Goal: Task Accomplishment & Management: Use online tool/utility

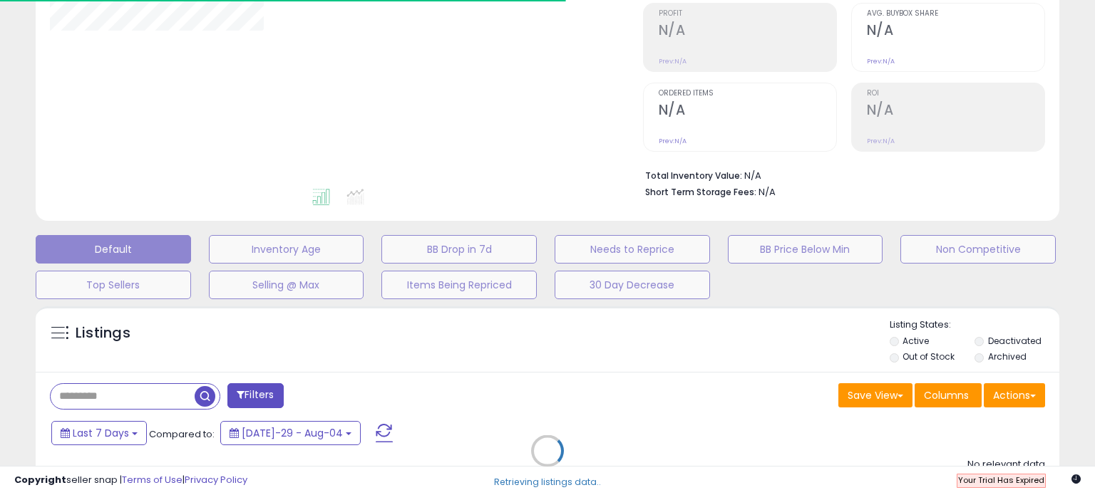
scroll to position [214, 0]
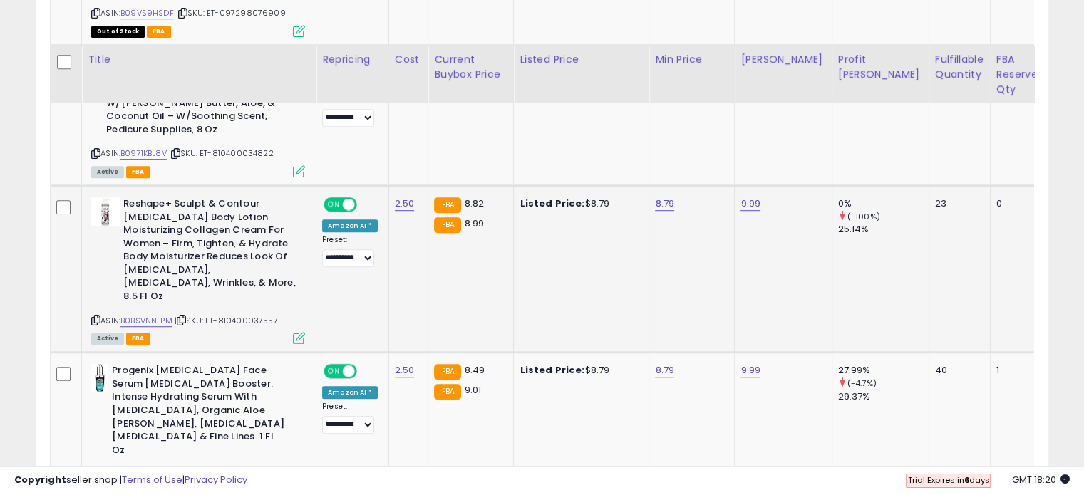
scroll to position [998, 0]
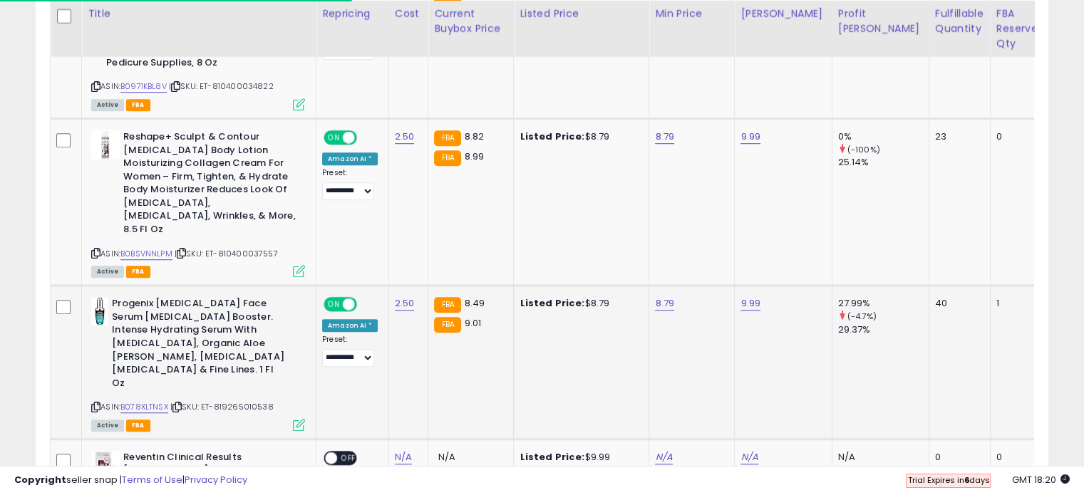
click at [672, 297] on div "8.79" at bounding box center [689, 303] width 68 height 13
type input "****"
click at [705, 227] on icon "submit" at bounding box center [700, 226] width 9 height 9
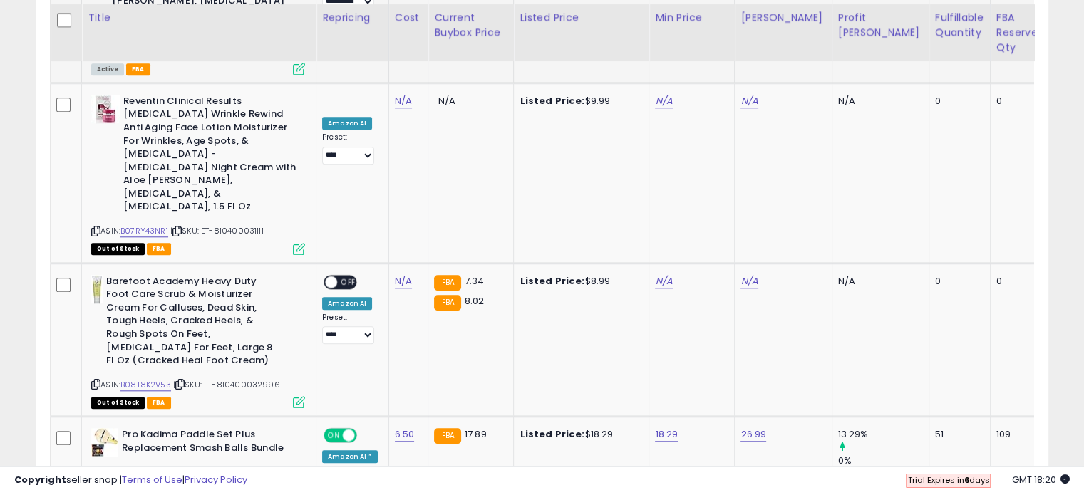
scroll to position [1361, 0]
